Goal: Task Accomplishment & Management: Complete application form

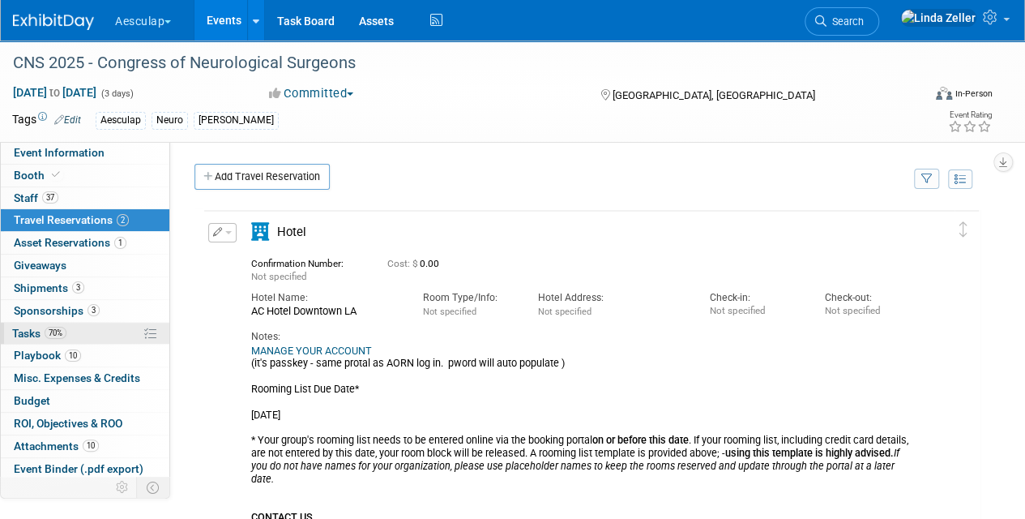
click at [32, 332] on span "Tasks 70%" at bounding box center [39, 333] width 54 height 13
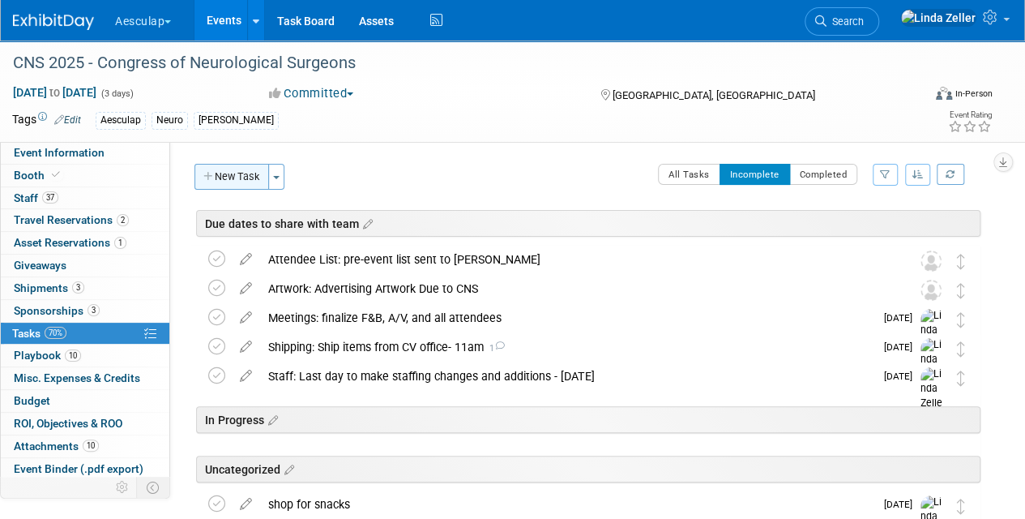
click at [233, 181] on button "New Task" at bounding box center [232, 177] width 75 height 26
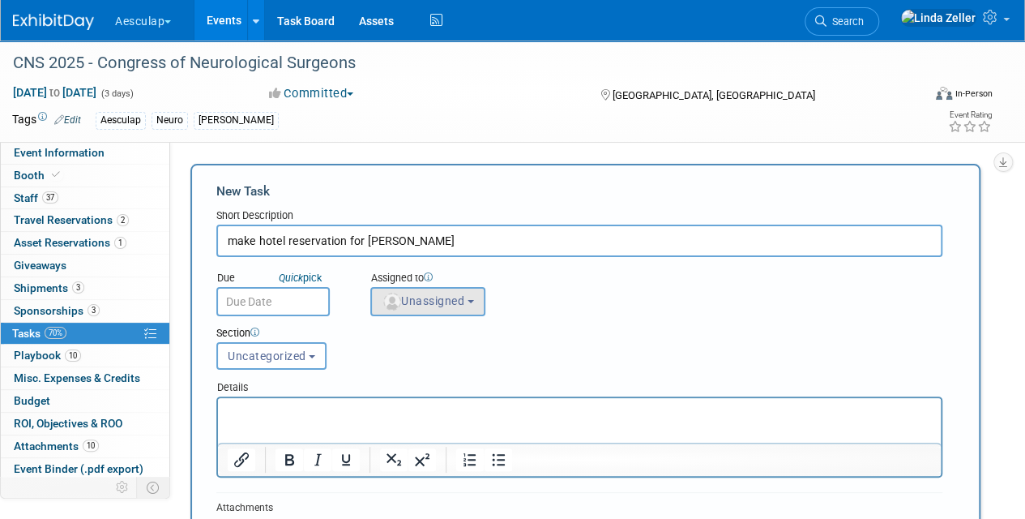
type input "make hotel reservation for [PERSON_NAME]"
click at [400, 304] on img "button" at bounding box center [392, 302] width 18 height 18
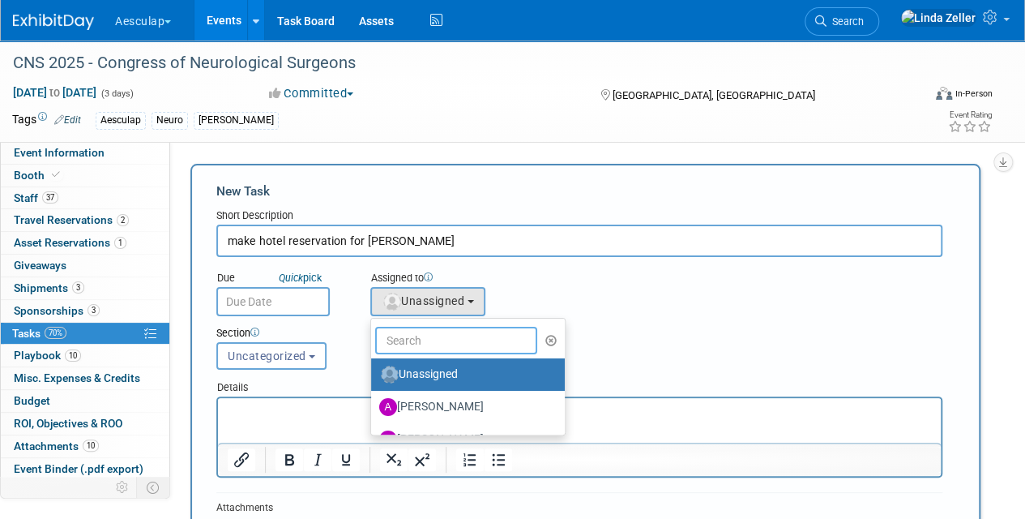
click at [409, 345] on input "text" at bounding box center [456, 341] width 162 height 28
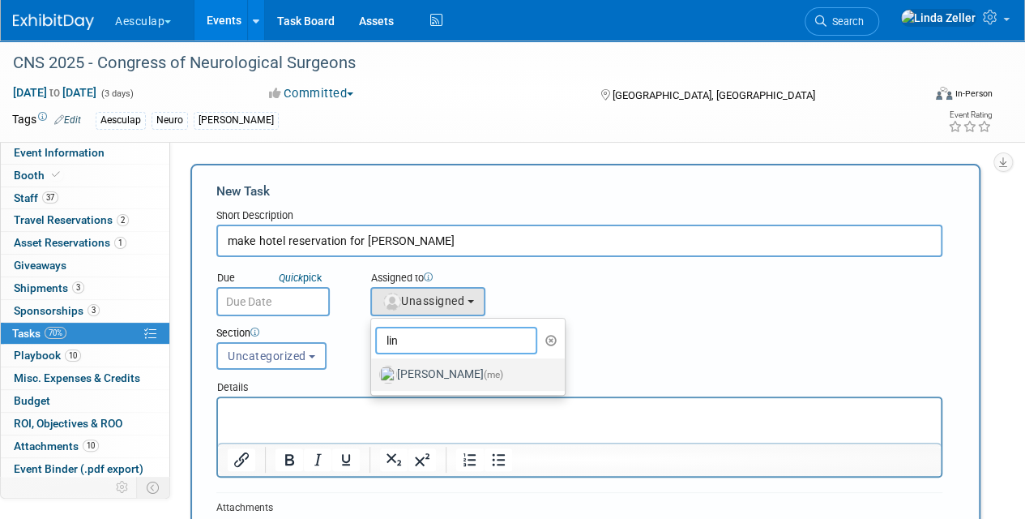
type input "lin"
click at [405, 373] on label "[PERSON_NAME] (me)" at bounding box center [463, 375] width 169 height 26
click at [374, 373] on input "[PERSON_NAME] (me)" at bounding box center [368, 372] width 11 height 11
select select "997af25e-71f2-407b-94d0-6444a5b8fc40"
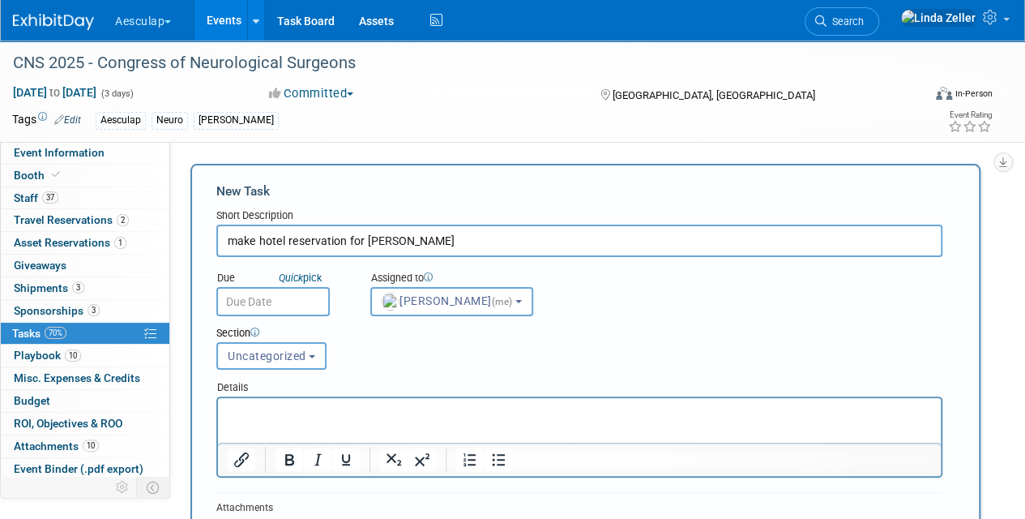
click at [243, 301] on input "text" at bounding box center [272, 301] width 113 height 29
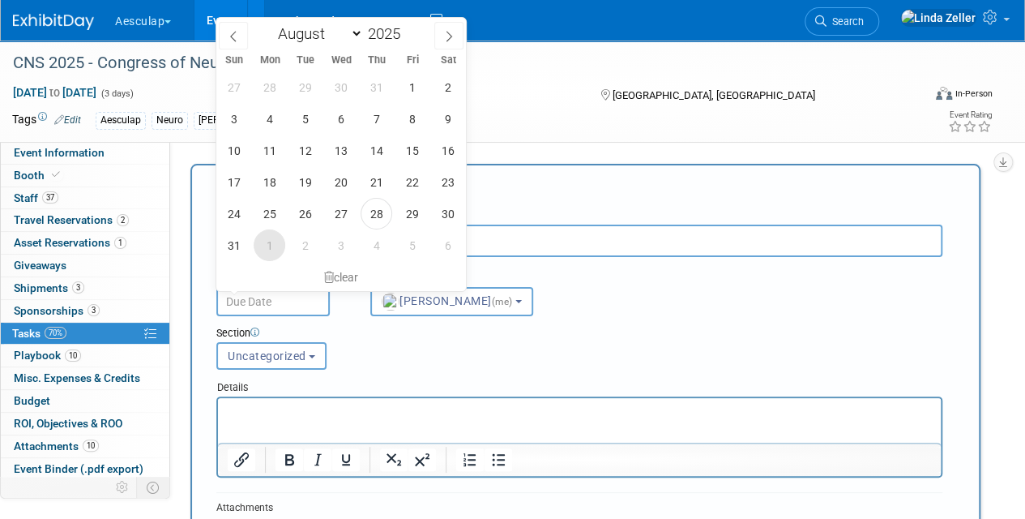
click at [264, 243] on span "1" at bounding box center [270, 245] width 32 height 32
type input "[DATE]"
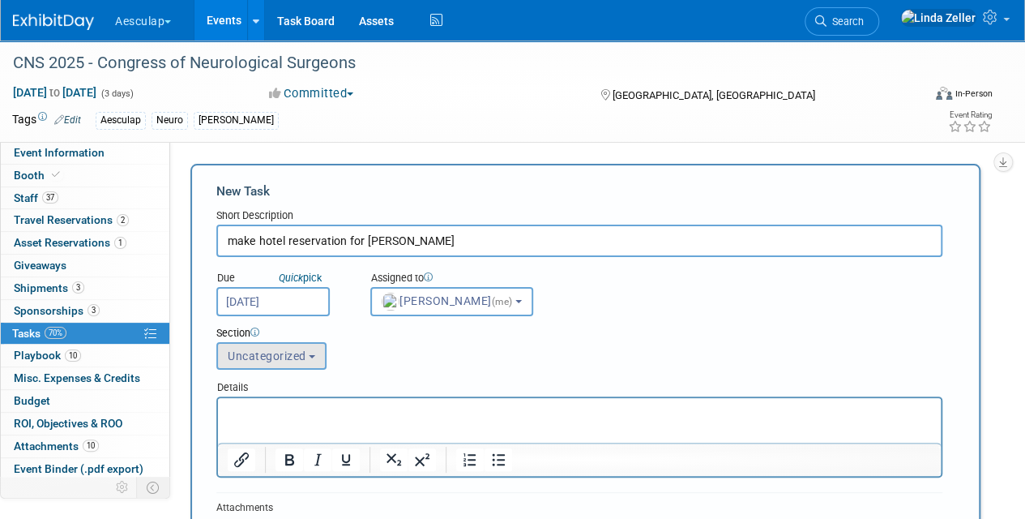
scroll to position [243, 0]
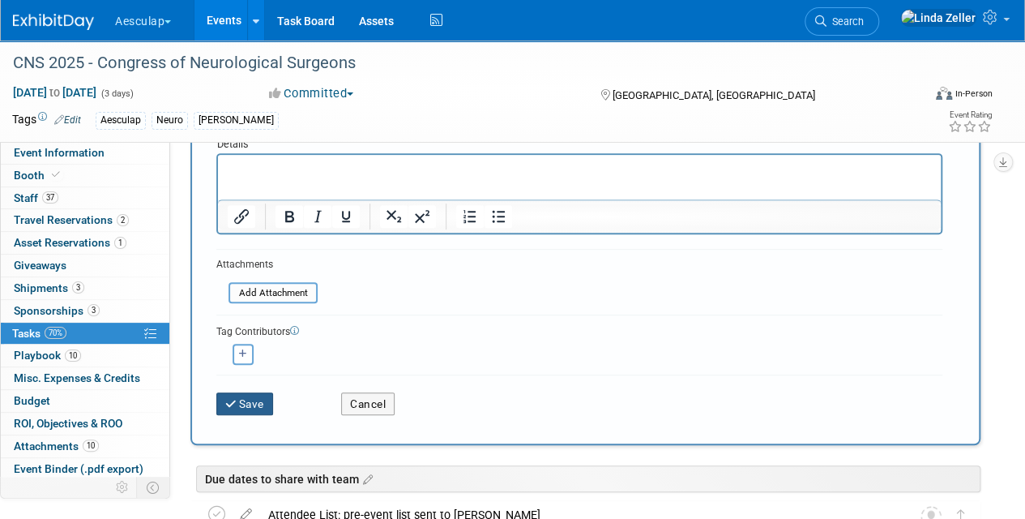
click at [253, 394] on button "Save" at bounding box center [244, 403] width 57 height 23
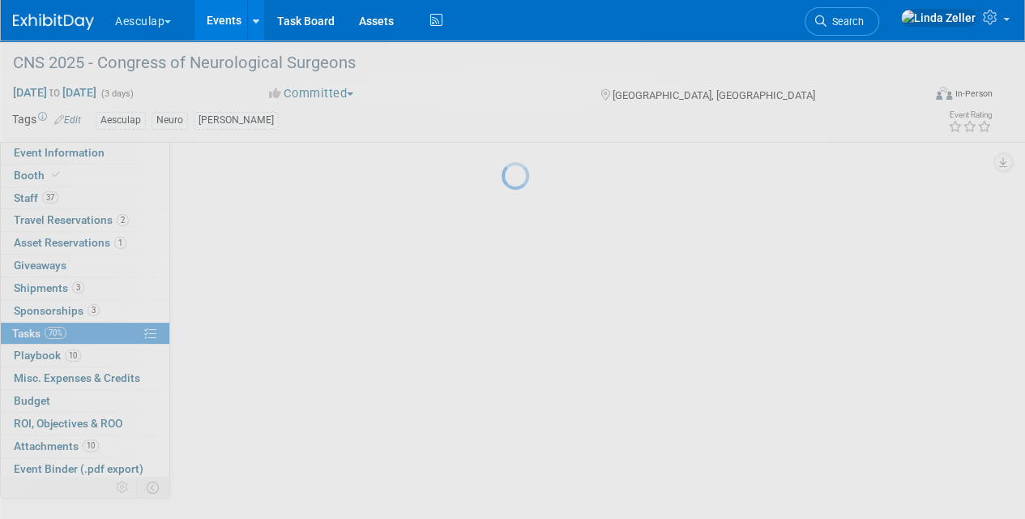
scroll to position [79, 0]
